Goal: Transaction & Acquisition: Book appointment/travel/reservation

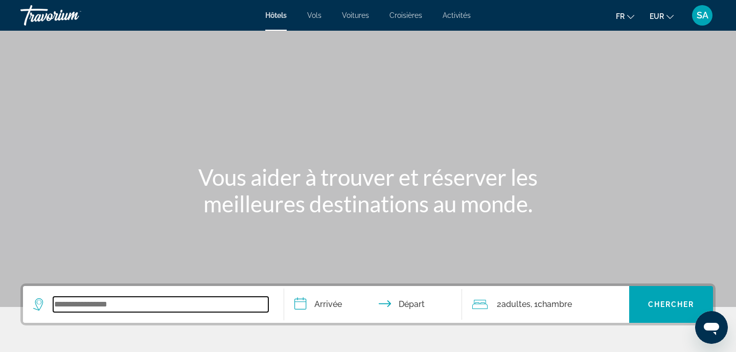
click at [95, 306] on input "Search widget" at bounding box center [160, 303] width 215 height 15
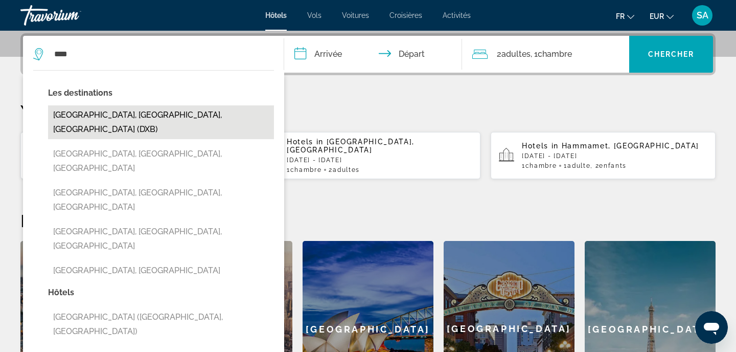
click at [199, 119] on button "Dubai, Dubai Emirate, United Arab Emirates (DXB)" at bounding box center [161, 122] width 226 height 34
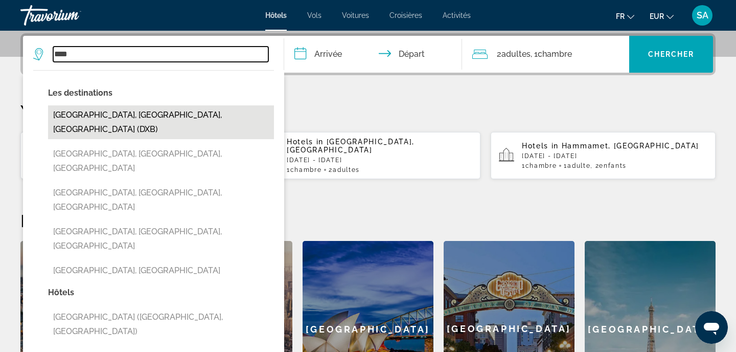
type input "**********"
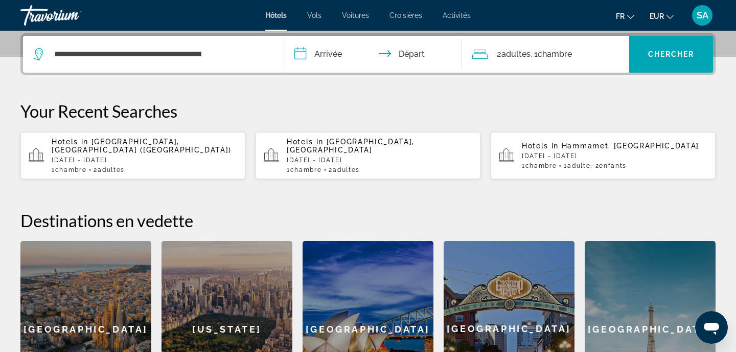
click at [345, 55] on input "**********" at bounding box center [375, 56] width 182 height 40
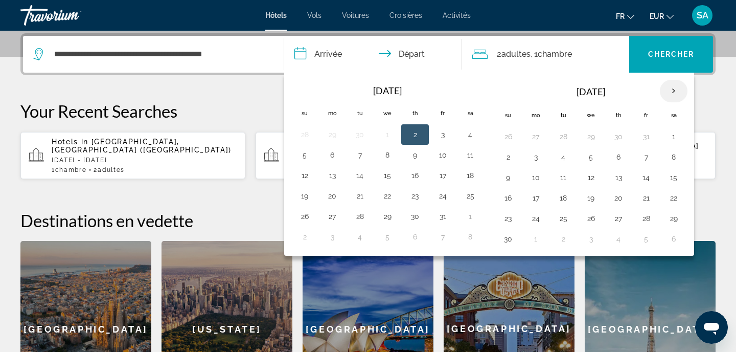
click at [676, 93] on th "Next month" at bounding box center [674, 91] width 28 height 22
click at [591, 177] on button "17" at bounding box center [591, 177] width 16 height 14
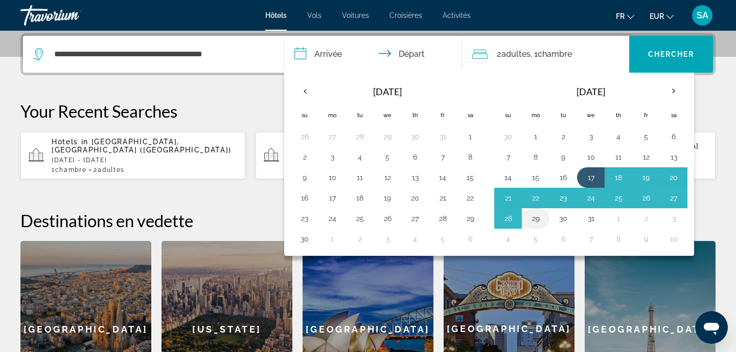
click at [534, 216] on button "29" at bounding box center [536, 218] width 16 height 14
type input "**********"
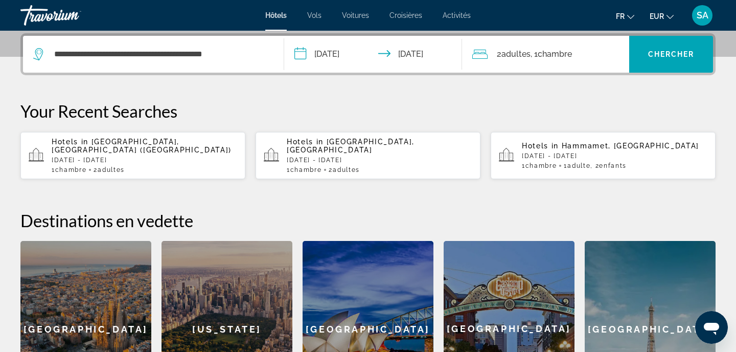
click at [579, 53] on div "2 Adulte Adultes , 1 Chambre pièces" at bounding box center [550, 54] width 157 height 14
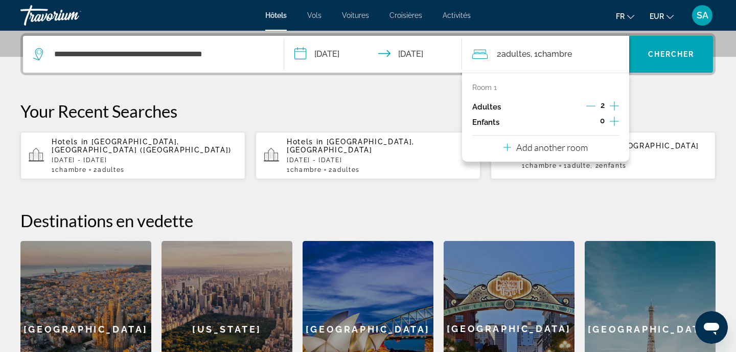
click at [615, 125] on icon "Increment children" at bounding box center [614, 121] width 9 height 12
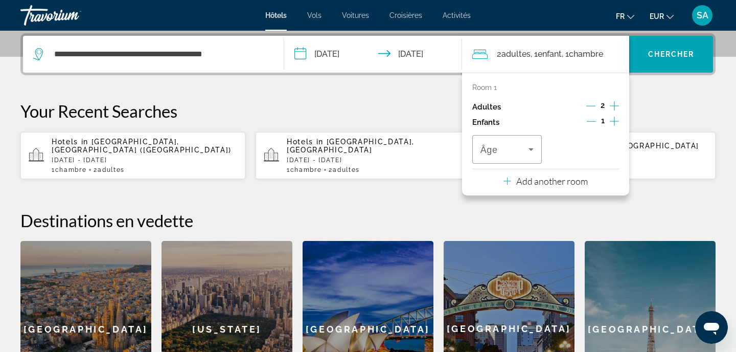
click at [615, 125] on icon "Increment children" at bounding box center [614, 121] width 9 height 12
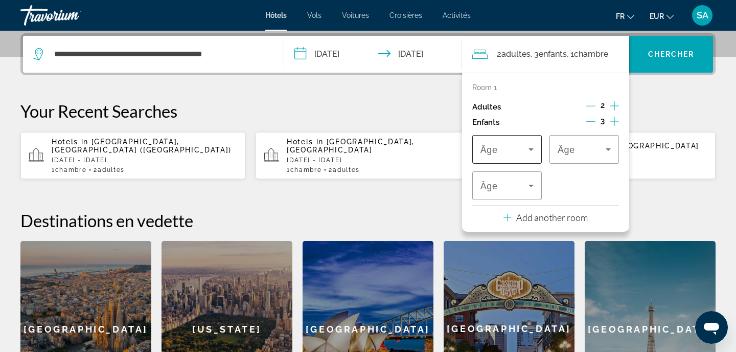
click at [533, 154] on icon "Travelers: 2 adults, 3 children" at bounding box center [531, 149] width 12 height 12
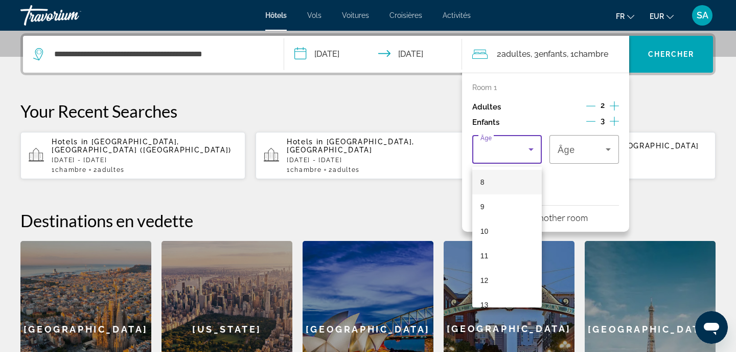
scroll to position [199, 0]
click at [485, 280] on span "12" at bounding box center [485, 278] width 8 height 12
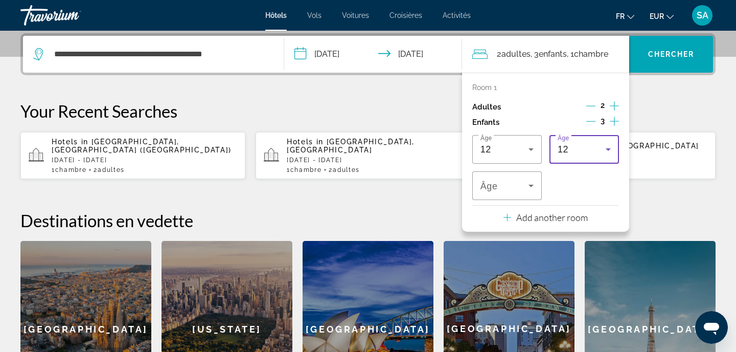
click at [584, 155] on div "12" at bounding box center [582, 149] width 48 height 12
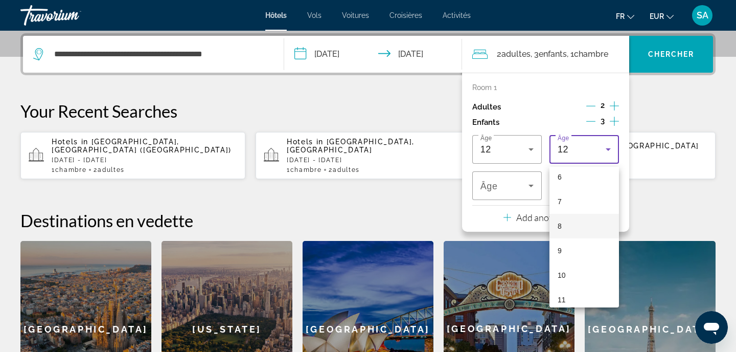
scroll to position [154, 0]
click at [568, 234] on mat-option "8" at bounding box center [585, 225] width 70 height 25
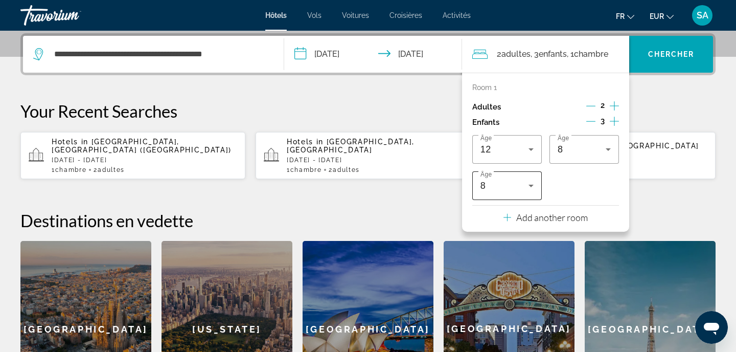
click at [512, 195] on div "8" at bounding box center [507, 185] width 53 height 29
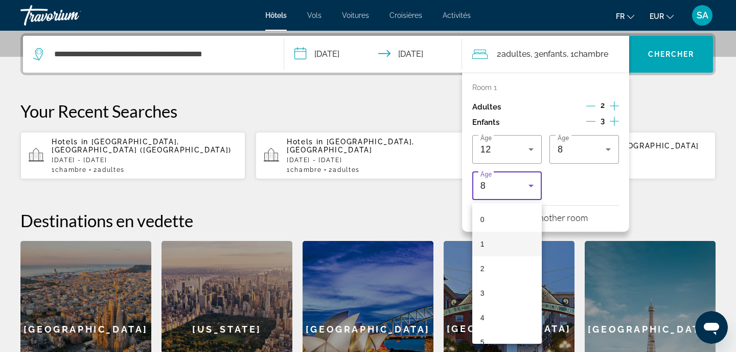
scroll to position [0, 0]
click at [491, 243] on mat-option "1" at bounding box center [507, 244] width 70 height 25
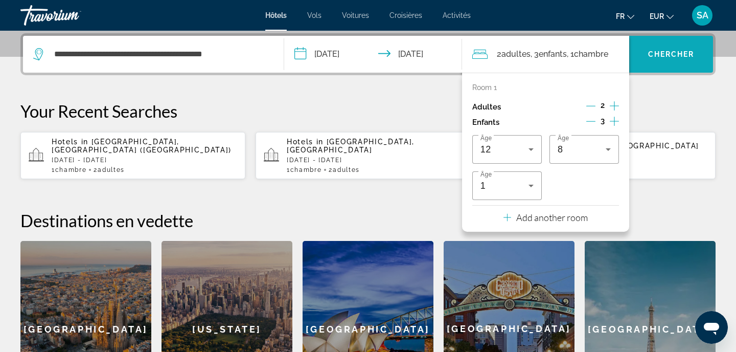
click at [685, 56] on span "Chercher" at bounding box center [671, 54] width 47 height 8
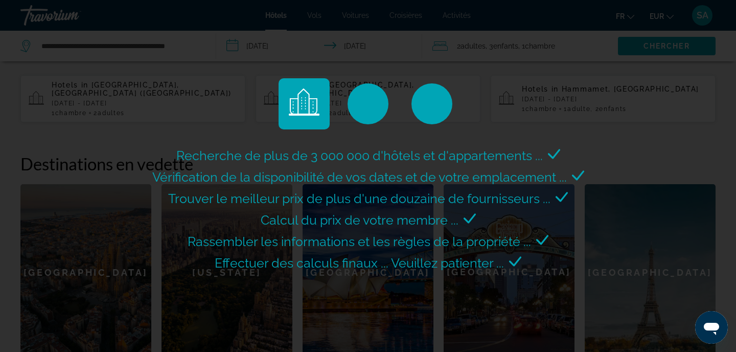
scroll to position [333, 0]
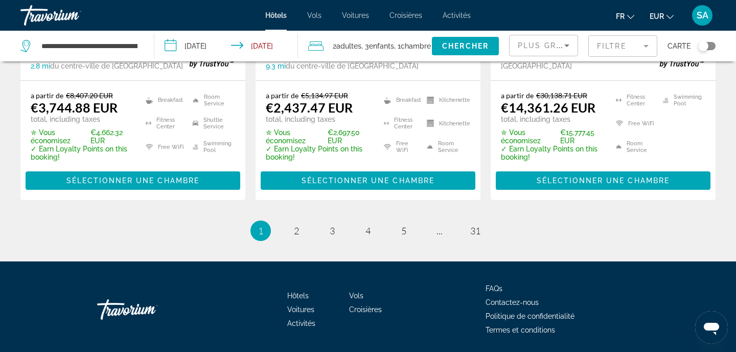
scroll to position [1529, 0]
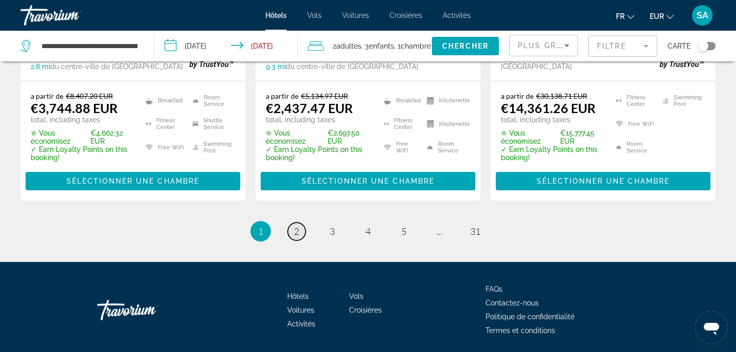
click at [292, 222] on link "page 2" at bounding box center [297, 231] width 18 height 18
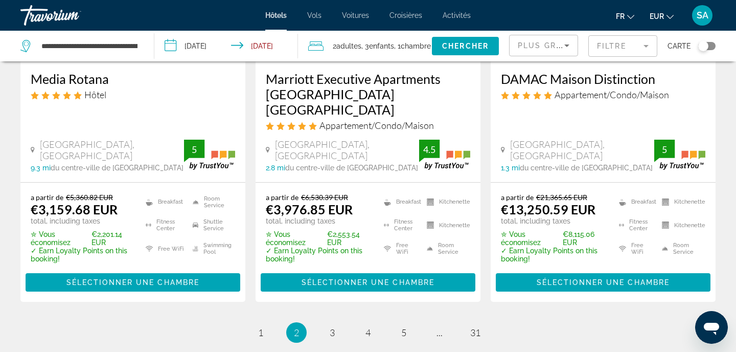
scroll to position [1430, 0]
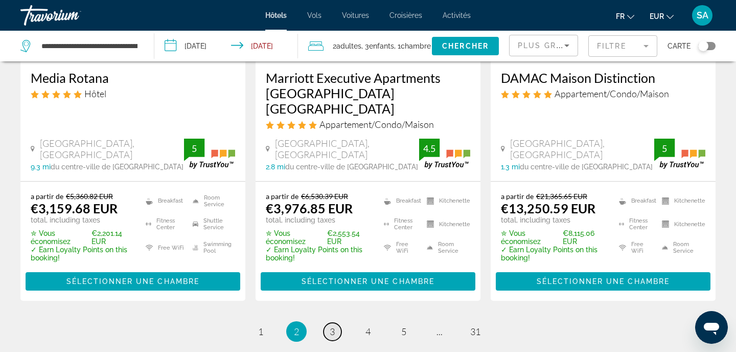
click at [330, 326] on span "3" at bounding box center [332, 331] width 5 height 11
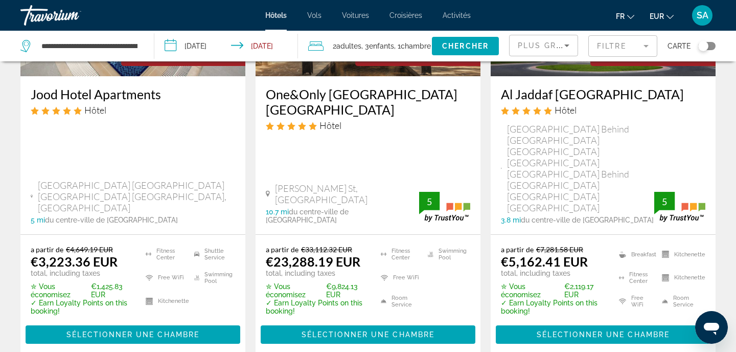
scroll to position [1467, 0]
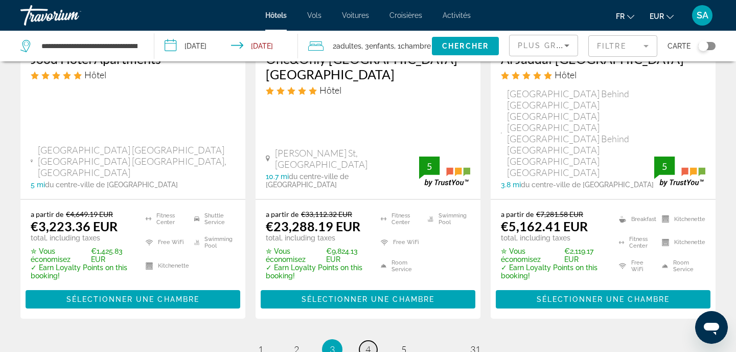
click at [368, 344] on span "4" at bounding box center [367, 349] width 5 height 11
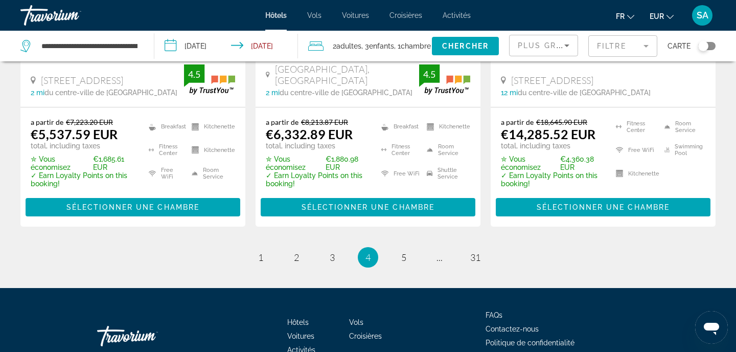
scroll to position [1493, 0]
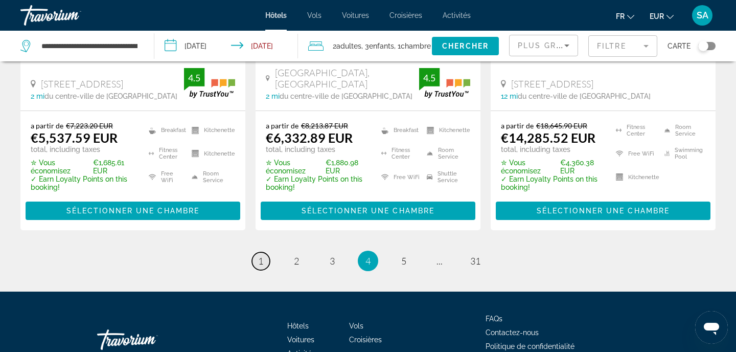
click at [258, 255] on span "1" at bounding box center [260, 260] width 5 height 11
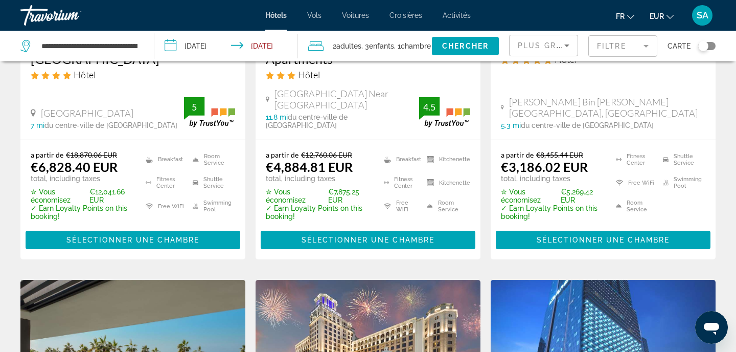
scroll to position [641, 0]
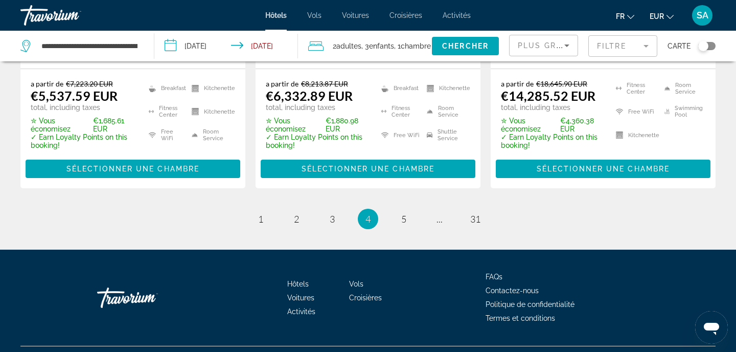
scroll to position [1534, 0]
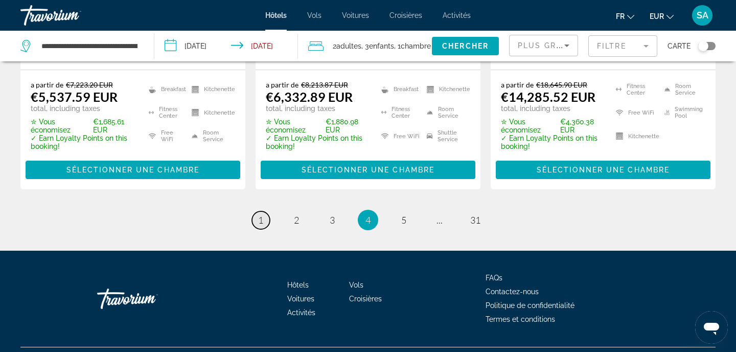
click at [259, 214] on span "1" at bounding box center [260, 219] width 5 height 11
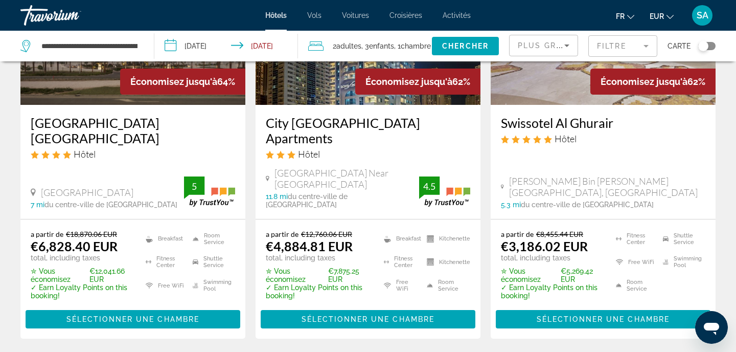
scroll to position [564, 0]
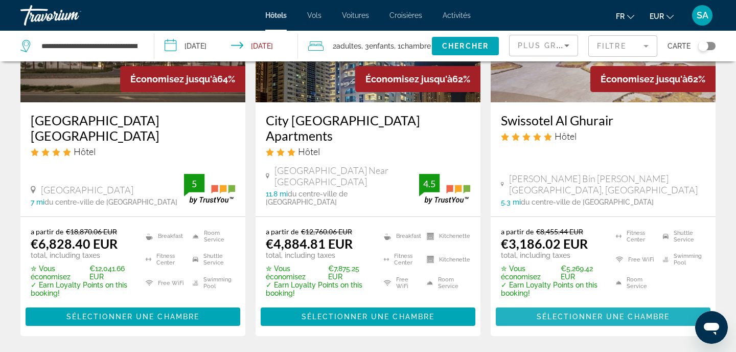
click at [609, 312] on span "Sélectionner une chambre" at bounding box center [603, 316] width 133 height 8
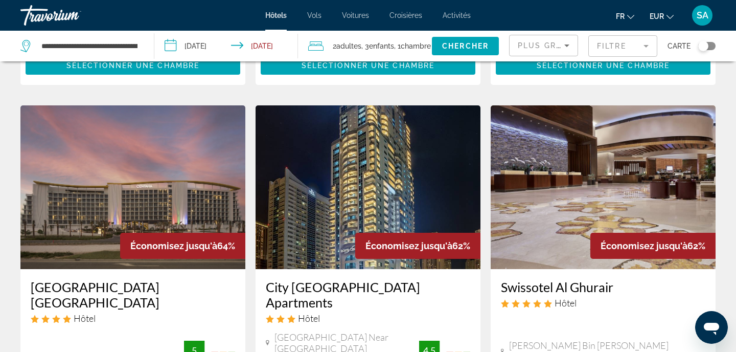
scroll to position [394, 0]
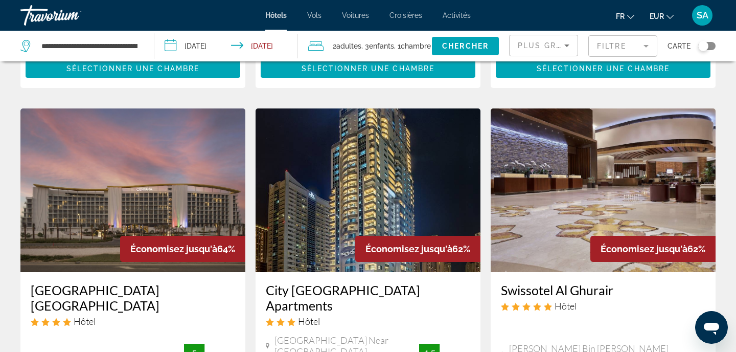
click at [596, 171] on img "Main content" at bounding box center [603, 190] width 225 height 164
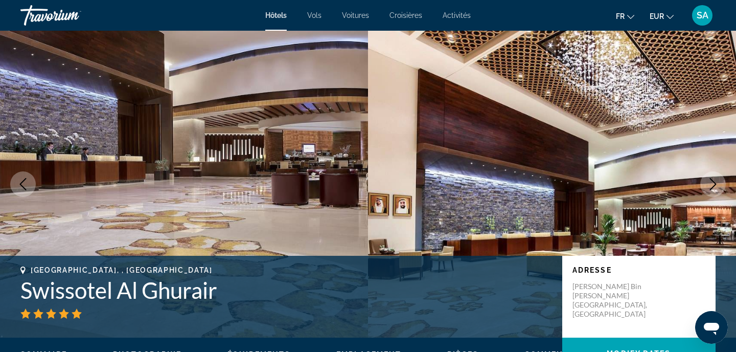
click at [709, 16] on div "SA" at bounding box center [702, 15] width 20 height 20
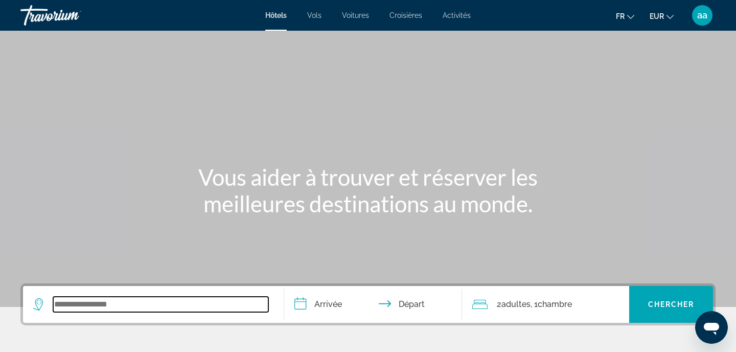
click at [237, 303] on input "Search widget" at bounding box center [160, 303] width 215 height 15
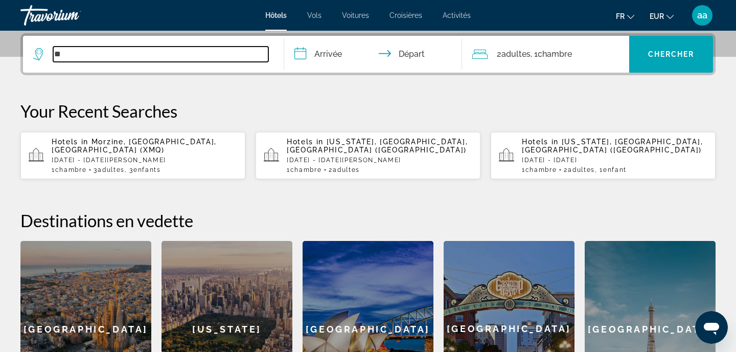
type input "*"
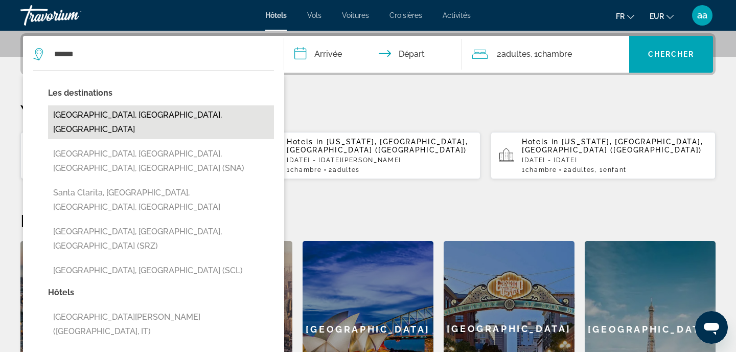
drag, startPoint x: 237, startPoint y: 303, endPoint x: 176, endPoint y: 118, distance: 194.6
click at [176, 118] on button "[GEOGRAPHIC_DATA], [GEOGRAPHIC_DATA], [GEOGRAPHIC_DATA]" at bounding box center [161, 122] width 226 height 34
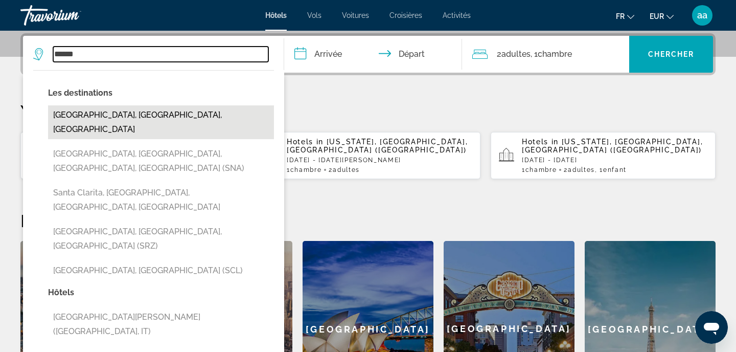
type input "**********"
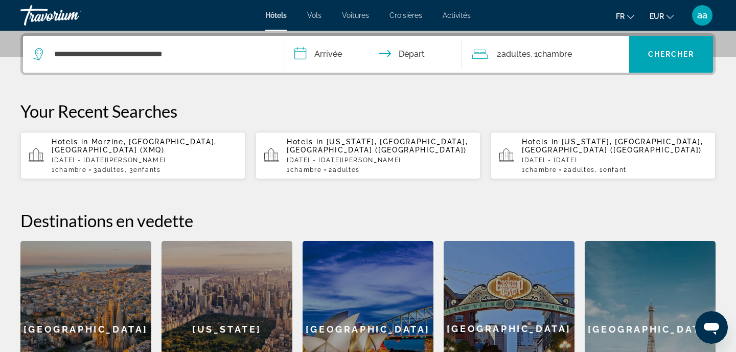
click at [342, 62] on input "**********" at bounding box center [375, 56] width 182 height 40
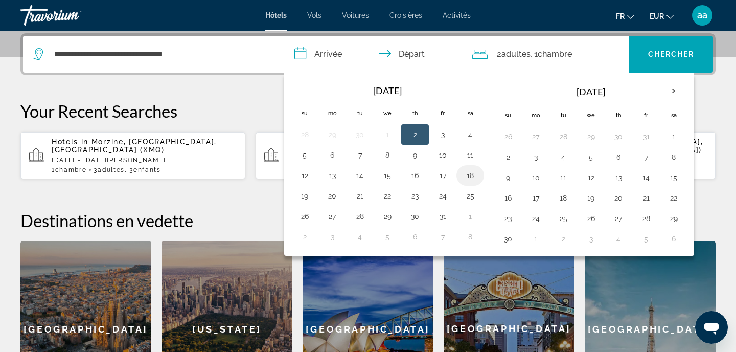
click at [473, 177] on button "18" at bounding box center [470, 175] width 16 height 14
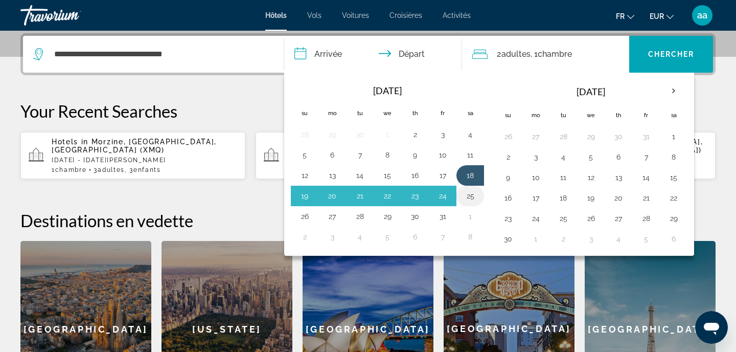
click at [475, 198] on button "25" at bounding box center [470, 196] width 16 height 14
type input "**********"
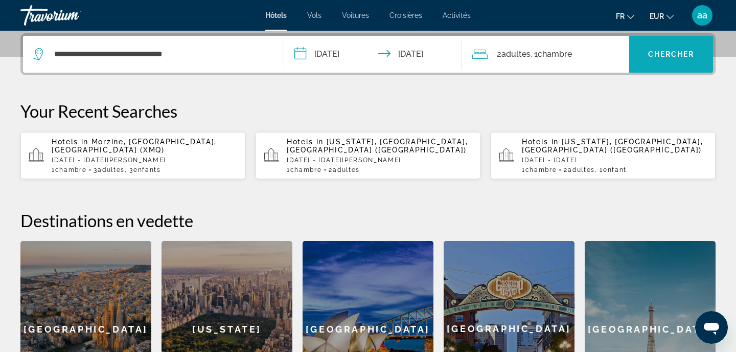
click at [682, 54] on span "Chercher" at bounding box center [671, 54] width 47 height 8
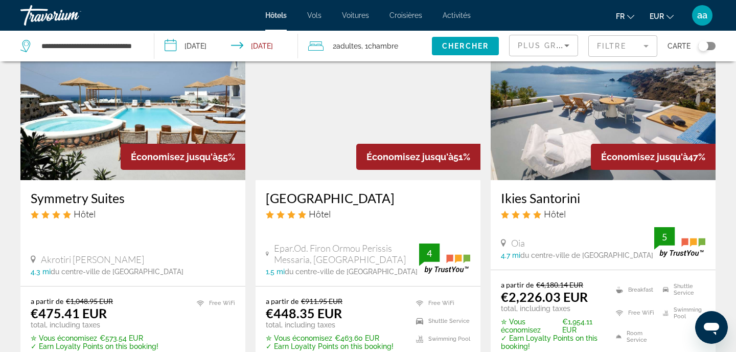
scroll to position [82, 0]
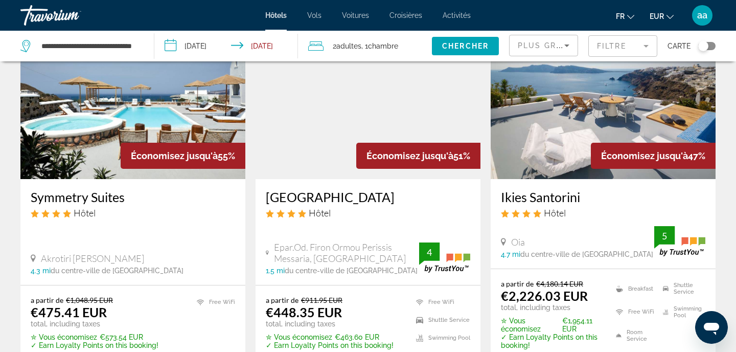
click at [138, 191] on h3 "Symmetry Suites" at bounding box center [133, 196] width 204 height 15
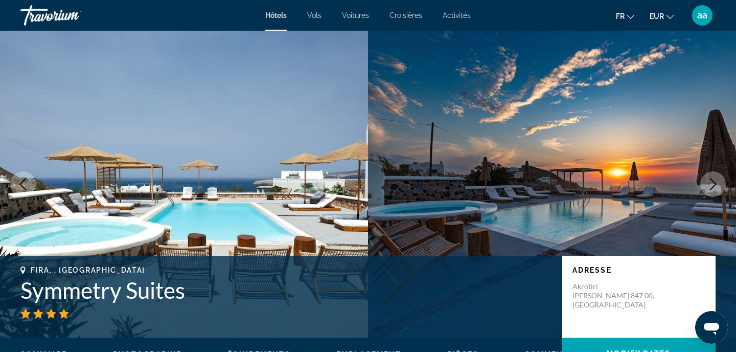
click at [73, 296] on h1 "Symmetry Suites" at bounding box center [286, 290] width 532 height 27
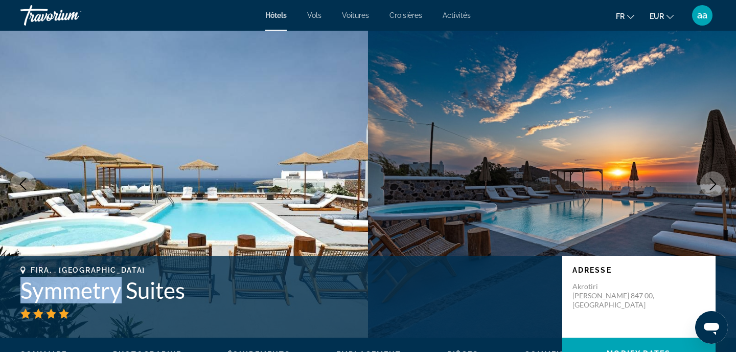
click at [73, 296] on h1 "Symmetry Suites" at bounding box center [286, 290] width 532 height 27
copy h1 "Symmetry Suites"
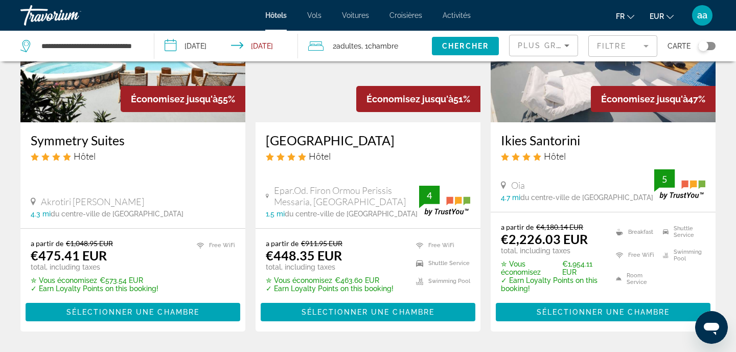
scroll to position [139, 0]
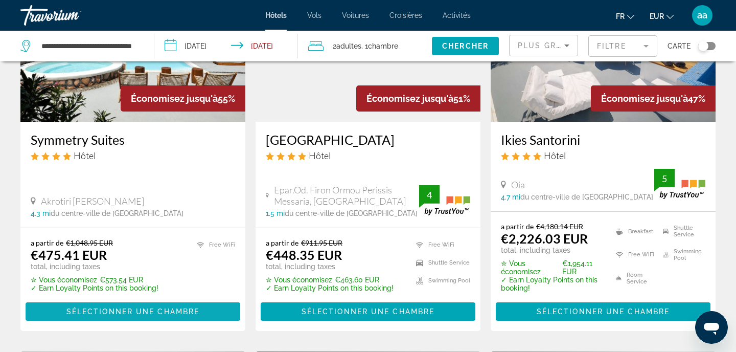
click at [122, 311] on span "Sélectionner une chambre" at bounding box center [132, 311] width 133 height 8
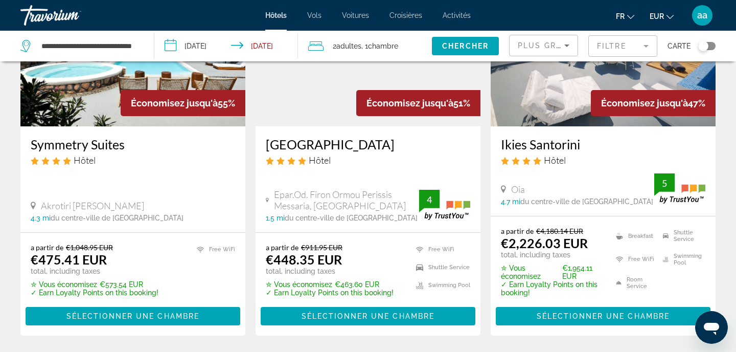
scroll to position [135, 0]
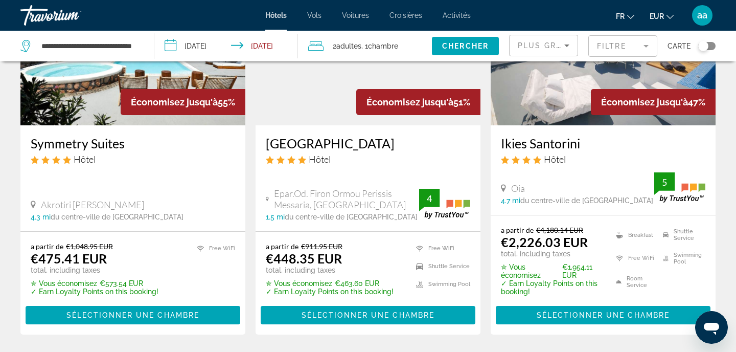
click at [313, 112] on img "Main content" at bounding box center [368, 44] width 225 height 164
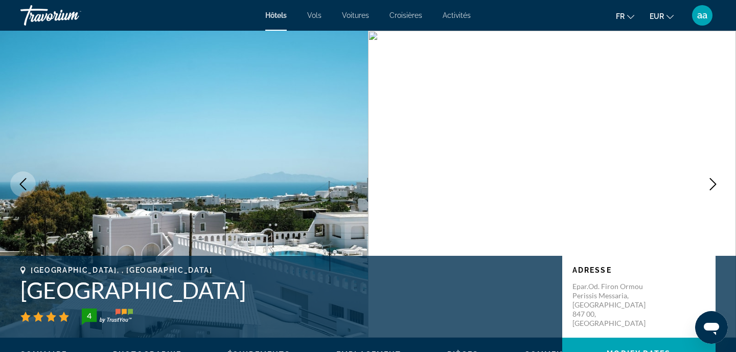
click at [77, 292] on h1 "[GEOGRAPHIC_DATA]" at bounding box center [286, 290] width 532 height 27
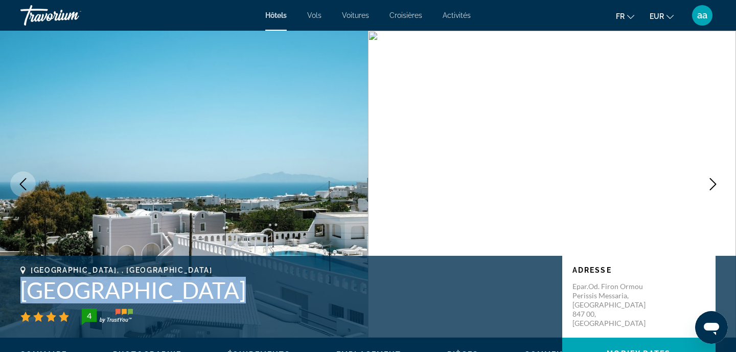
click at [77, 292] on h1 "[GEOGRAPHIC_DATA]" at bounding box center [286, 290] width 532 height 27
copy h1 "[GEOGRAPHIC_DATA]"
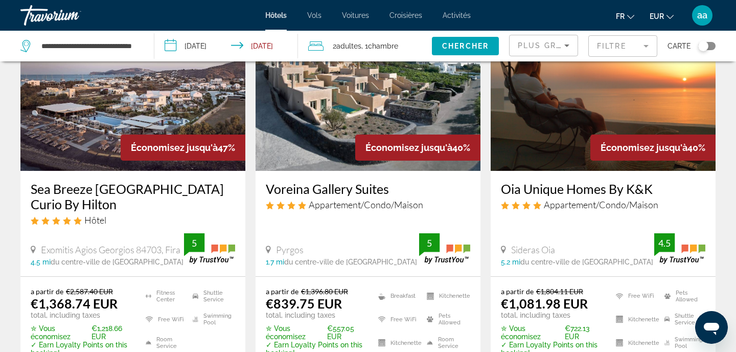
scroll to position [486, 0]
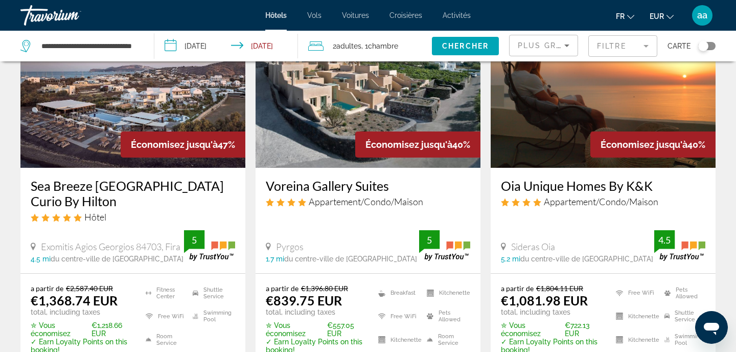
click at [86, 98] on img "Main content" at bounding box center [132, 86] width 225 height 164
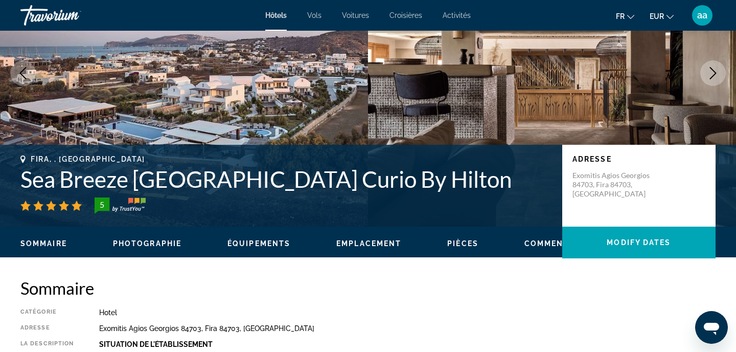
scroll to position [119, 0]
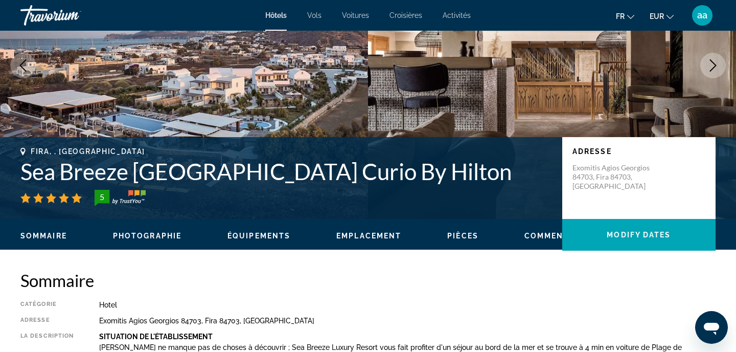
click at [56, 170] on h1 "Sea Breeze [GEOGRAPHIC_DATA] Curio By Hilton" at bounding box center [286, 171] width 532 height 27
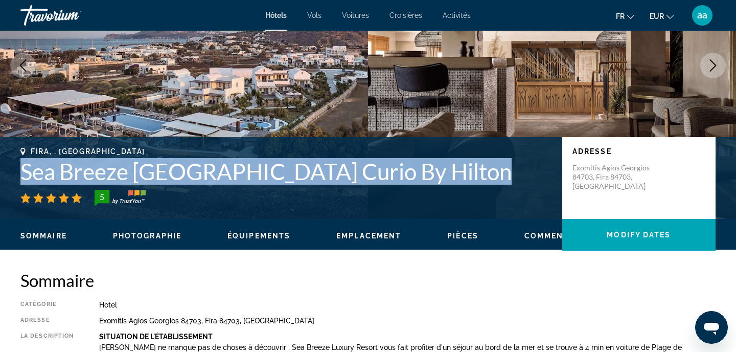
click at [56, 170] on h1 "Sea Breeze [GEOGRAPHIC_DATA] Curio By Hilton" at bounding box center [286, 171] width 532 height 27
copy h1 "Sea Breeze [GEOGRAPHIC_DATA] Curio By Hilton"
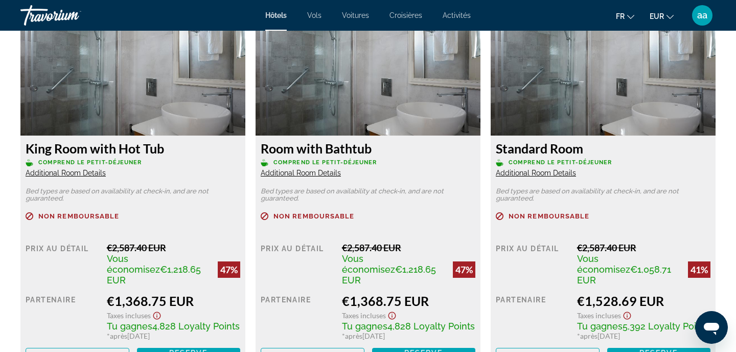
scroll to position [1464, 0]
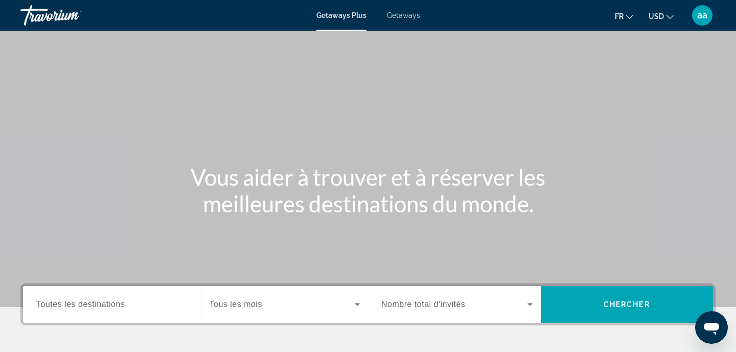
click at [409, 16] on span "Getaways" at bounding box center [403, 15] width 33 height 8
click at [220, 163] on div "Main content" at bounding box center [368, 153] width 736 height 307
click at [174, 305] on input "Destination Toutes les destinations" at bounding box center [111, 305] width 151 height 12
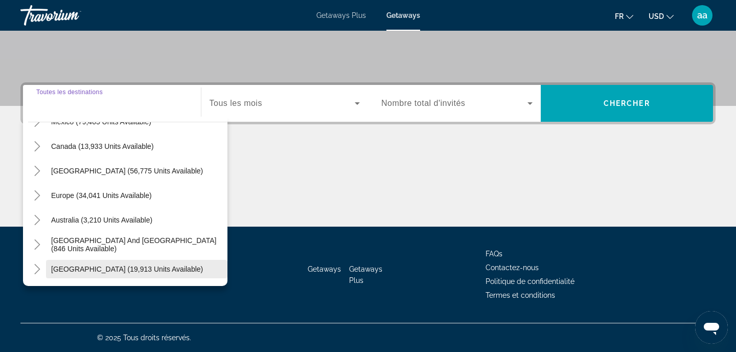
scroll to position [58, 0]
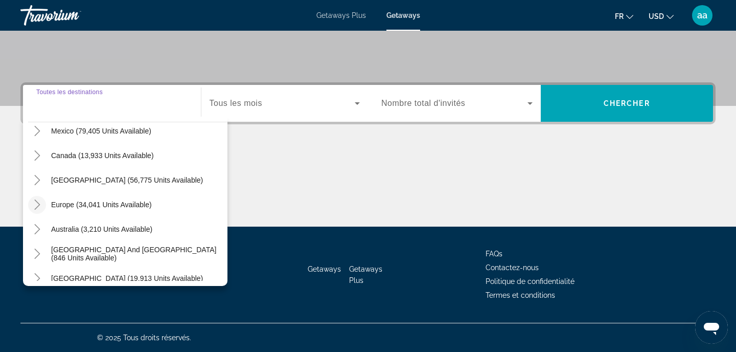
click at [36, 203] on icon "Toggle Europe (34,041 units available)" at bounding box center [37, 204] width 10 height 10
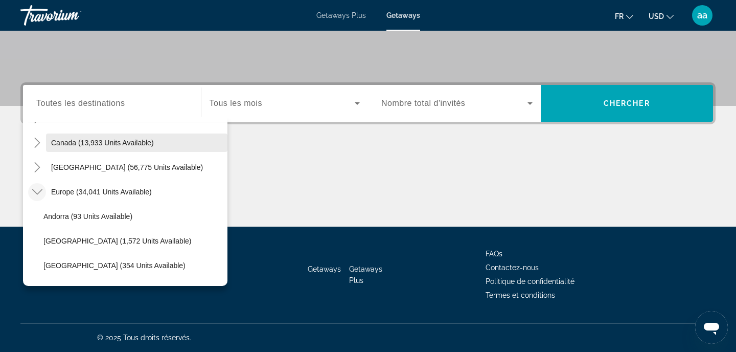
scroll to position [71, 0]
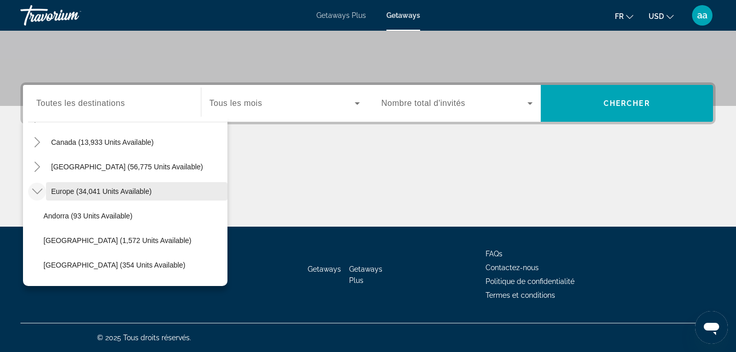
click at [84, 192] on span "Europe (34,041 units available)" at bounding box center [101, 191] width 101 height 8
type input "**********"
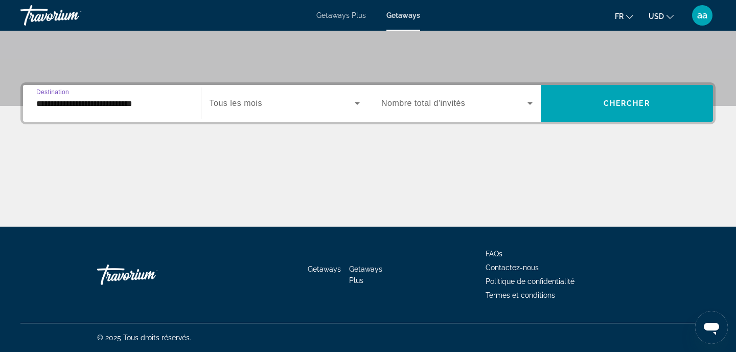
click at [267, 93] on div "Search widget" at bounding box center [285, 103] width 151 height 29
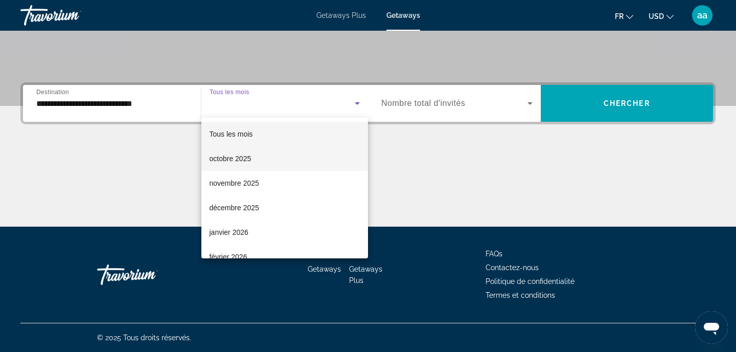
click at [281, 152] on mat-option "octobre 2025" at bounding box center [284, 158] width 167 height 25
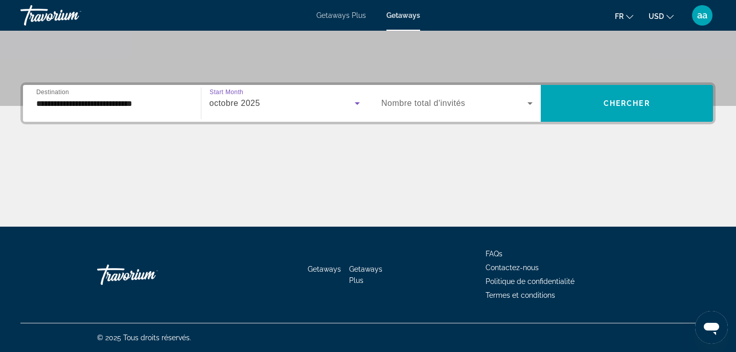
click at [446, 110] on div "Search widget" at bounding box center [456, 103] width 151 height 29
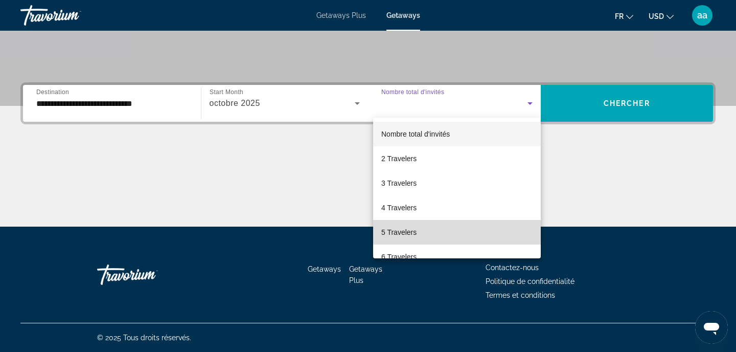
click at [444, 235] on mat-option "5 Travelers" at bounding box center [457, 232] width 168 height 25
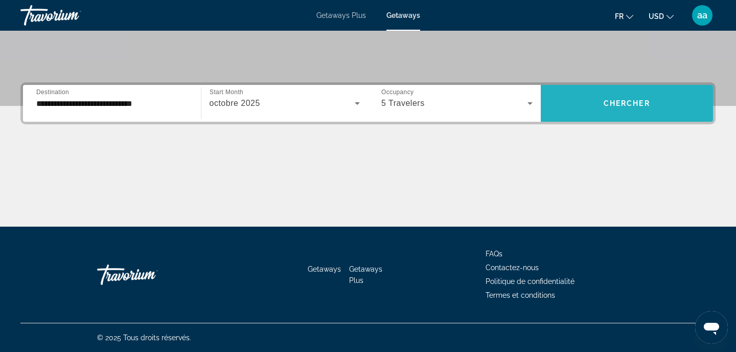
click at [639, 93] on span "Search widget" at bounding box center [627, 103] width 173 height 25
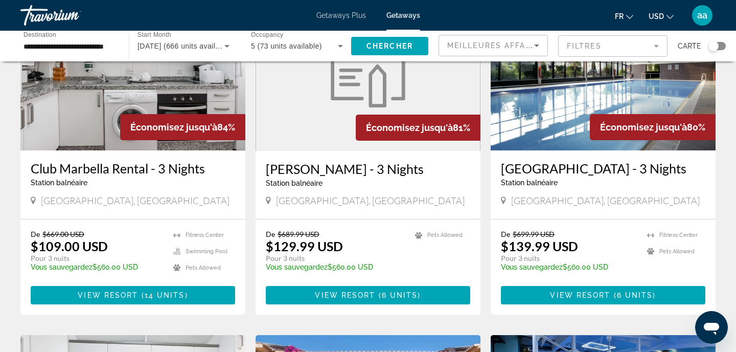
scroll to position [112, 0]
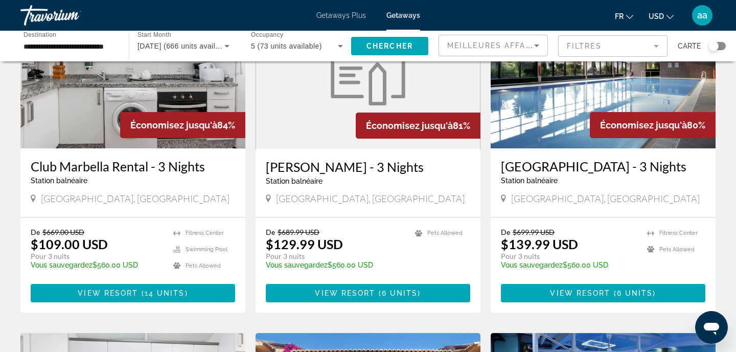
click at [673, 13] on icon "Change currency" at bounding box center [670, 16] width 7 height 7
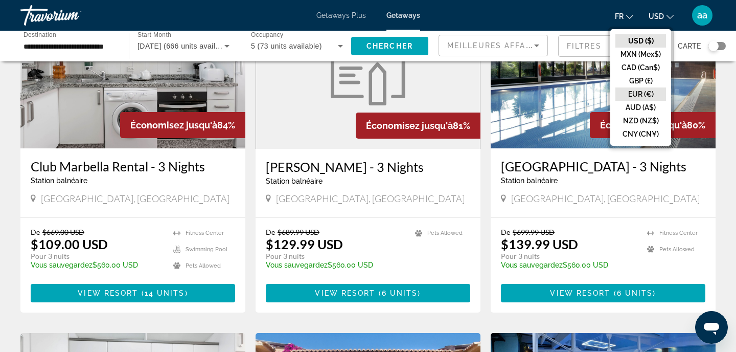
click at [653, 91] on button "EUR (€)" at bounding box center [640, 93] width 51 height 13
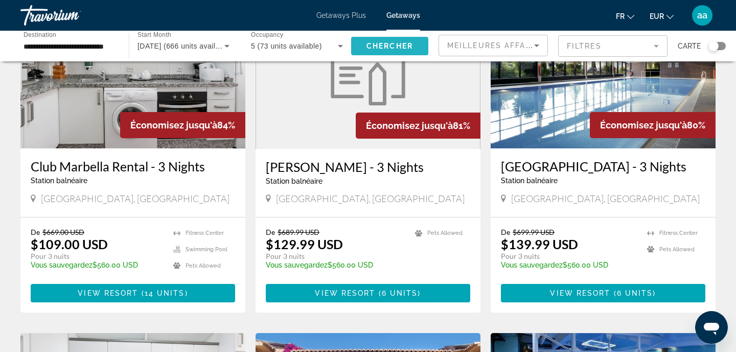
click at [410, 49] on span "Chercher" at bounding box center [390, 46] width 47 height 8
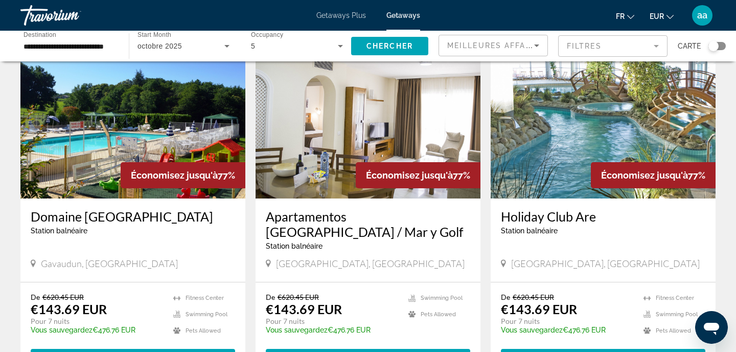
scroll to position [827, 0]
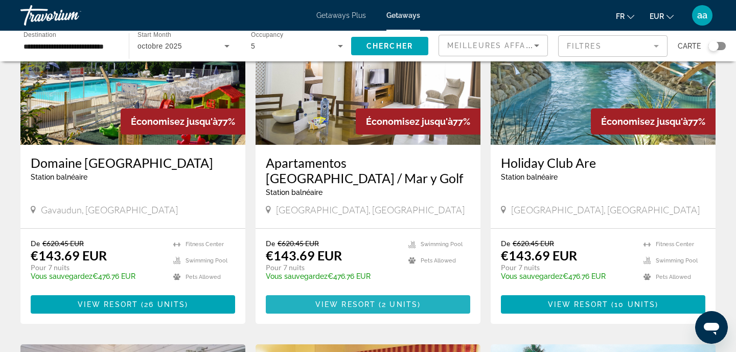
click at [330, 298] on span "Main content" at bounding box center [368, 304] width 204 height 25
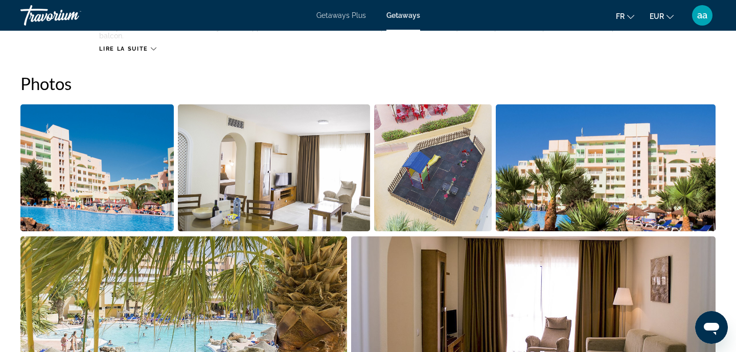
scroll to position [483, 0]
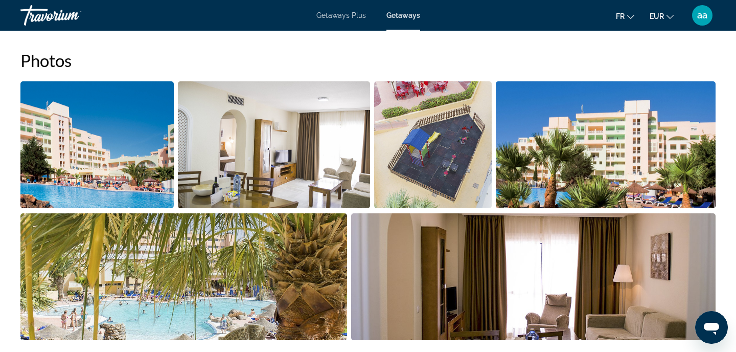
click at [550, 148] on img "Open full-screen image slider" at bounding box center [606, 144] width 220 height 127
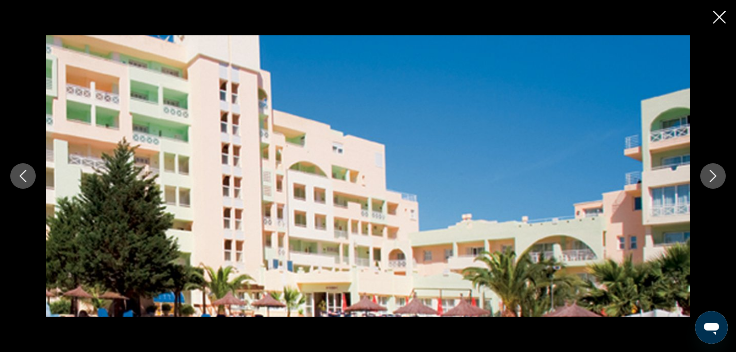
click at [716, 180] on icon "Next image" at bounding box center [713, 176] width 12 height 12
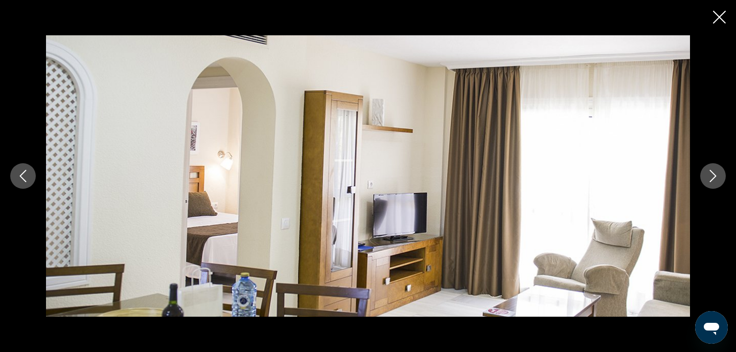
click at [716, 180] on icon "Next image" at bounding box center [713, 176] width 12 height 12
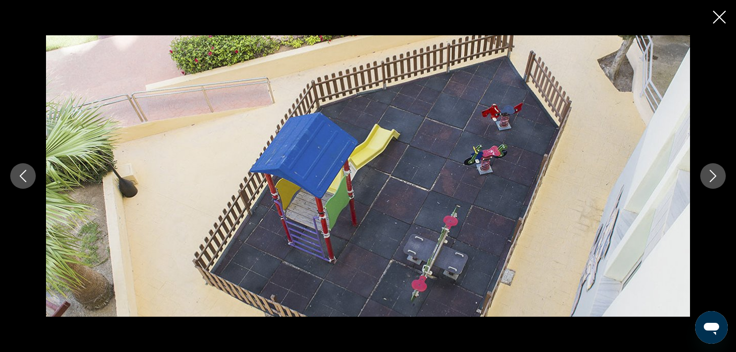
click at [716, 180] on icon "Next image" at bounding box center [713, 176] width 12 height 12
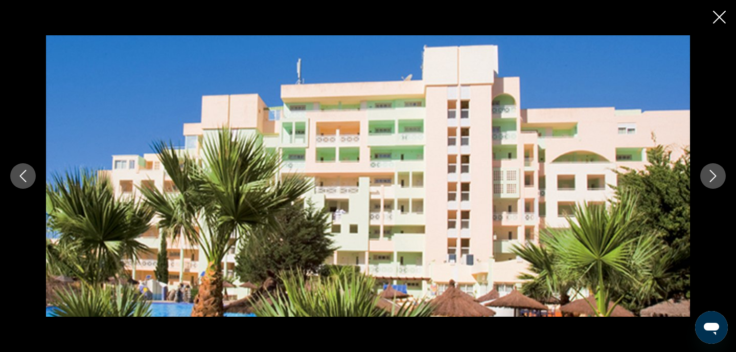
click at [717, 178] on icon "Next image" at bounding box center [713, 176] width 12 height 12
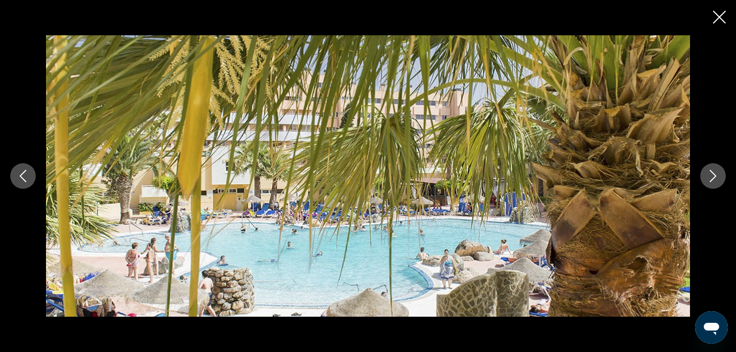
click at [720, 21] on icon "Close slideshow" at bounding box center [719, 17] width 13 height 13
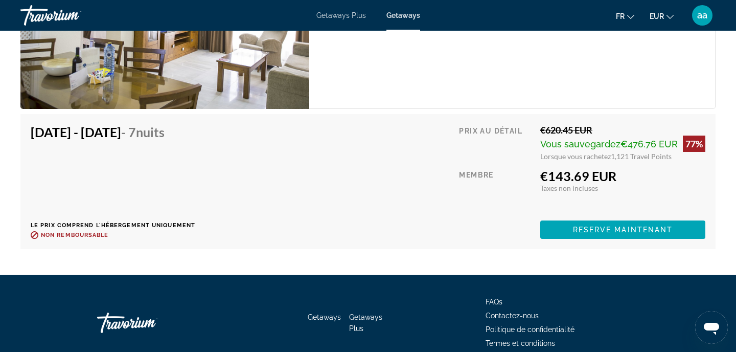
scroll to position [2006, 0]
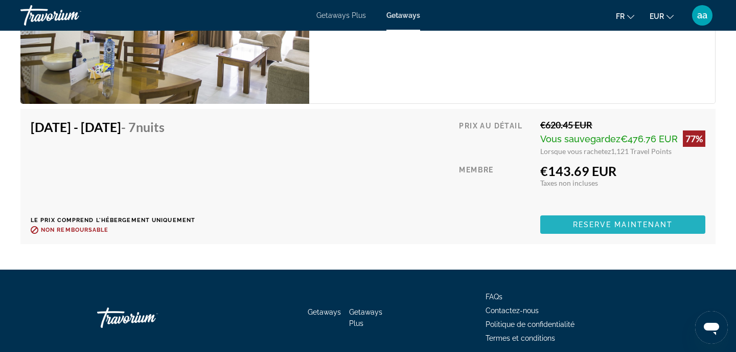
click at [593, 220] on span "Reserve maintenant" at bounding box center [623, 224] width 100 height 8
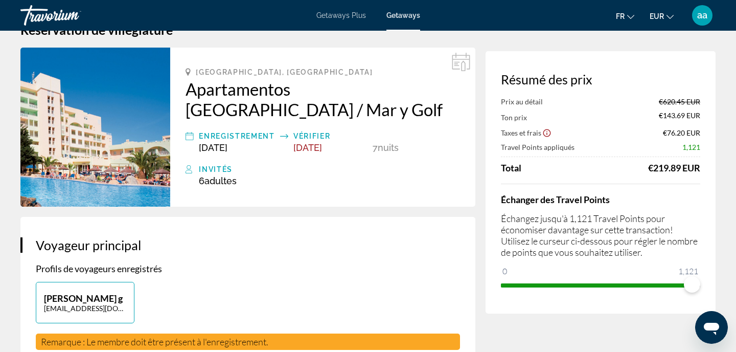
scroll to position [37, 0]
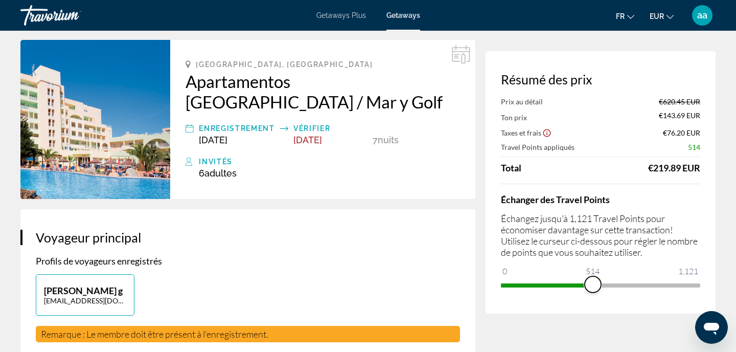
drag, startPoint x: 698, startPoint y: 287, endPoint x: 593, endPoint y: 323, distance: 111.4
drag, startPoint x: 592, startPoint y: 285, endPoint x: 734, endPoint y: 263, distance: 143.8
